Goal: Information Seeking & Learning: Understand process/instructions

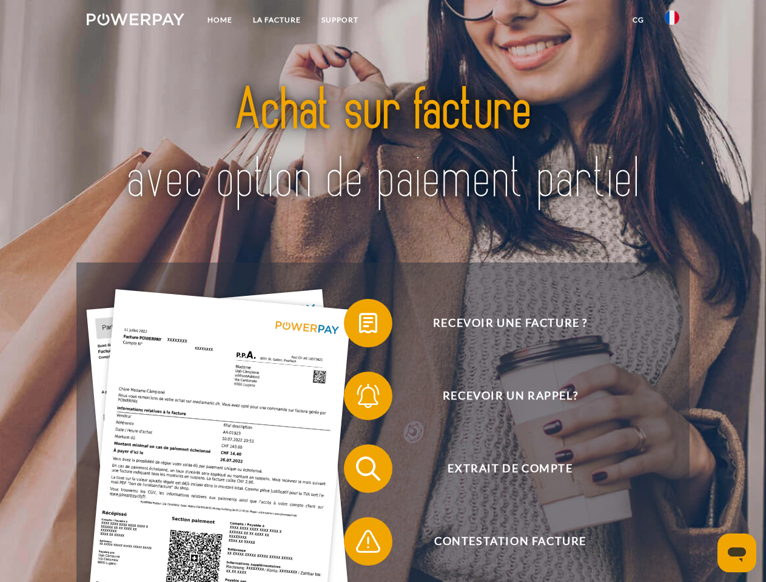
click at [135, 21] on img at bounding box center [136, 19] width 98 height 12
click at [672, 21] on img at bounding box center [672, 17] width 15 height 15
click at [638, 20] on link "CG" at bounding box center [638, 20] width 32 height 22
click at [359, 326] on span at bounding box center [350, 323] width 61 height 61
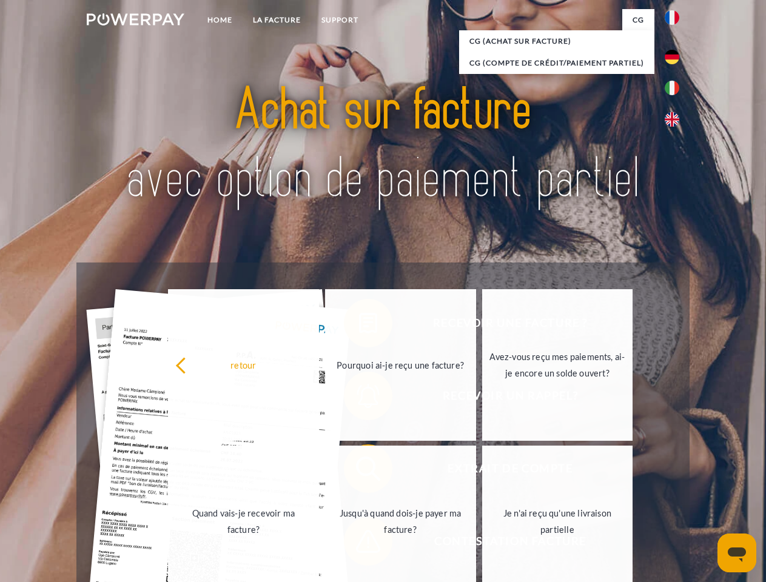
click at [359, 471] on link "Jusqu'à quand dois-je payer ma facture?" at bounding box center [400, 522] width 151 height 152
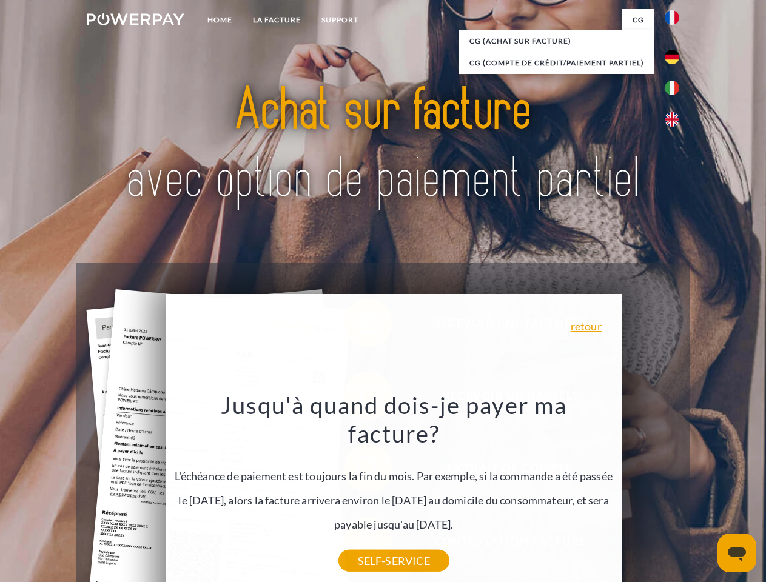
click at [737, 553] on icon "Ouvrir la fenêtre de messagerie" at bounding box center [737, 555] width 18 height 15
